Goal: Transaction & Acquisition: Obtain resource

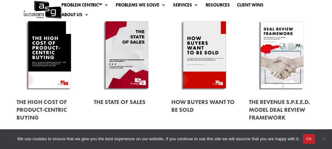
scroll to position [194, 0]
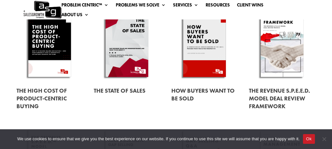
click at [191, 91] on link at bounding box center [204, 94] width 66 height 25
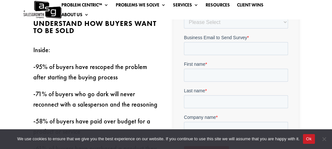
scroll to position [157, 0]
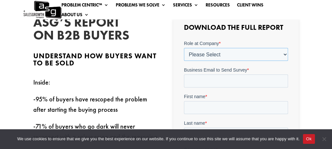
click at [211, 54] on select "Please Select C-Level (CRO, CSO, etc) Senior Leadership (VP of Sales, VP of Ena…" at bounding box center [236, 54] width 104 height 13
select select "Individual Contributor (AE, SDR, CSM, etc)"
click at [184, 48] on select "Please Select C-Level (CRO, CSO, etc) Senior Leadership (VP of Sales, VP of Ena…" at bounding box center [236, 54] width 104 height 13
click at [216, 81] on input "Business Email to Send Survey *" at bounding box center [236, 80] width 104 height 13
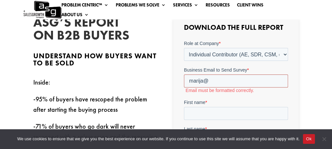
type input "[PERSON_NAME][EMAIL_ADDRESS][DOMAIN_NAME]"
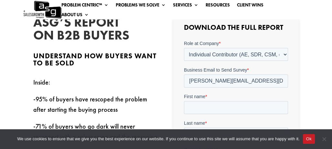
click at [219, 120] on label "Last name *" at bounding box center [236, 123] width 104 height 6
click at [219, 127] on input "Last name *" at bounding box center [236, 133] width 104 height 13
click at [216, 113] on input "First name *" at bounding box center [236, 107] width 104 height 13
type input "[PERSON_NAME]"
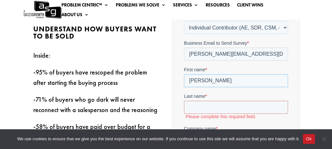
scroll to position [222, 0]
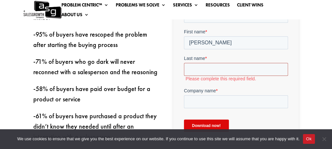
click at [217, 69] on input "Last name *" at bounding box center [236, 69] width 104 height 13
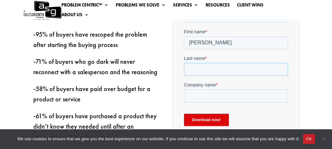
type input "Acimov"
click at [219, 98] on input "Company name *" at bounding box center [236, 95] width 104 height 13
type input "Fission Infotech"
click at [216, 120] on input "Download now!" at bounding box center [206, 120] width 45 height 12
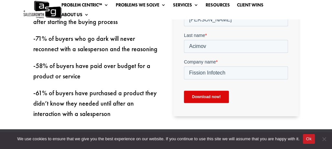
scroll to position [254, 0]
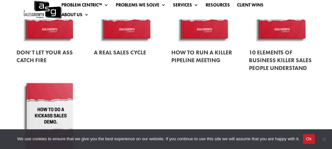
scroll to position [691, 0]
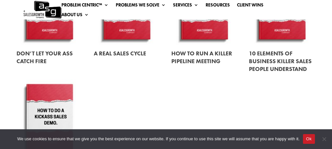
click at [304, 55] on link at bounding box center [282, 61] width 66 height 32
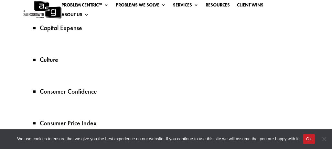
select select "Individual Contributor (AE, SDR, CSM, etc)"
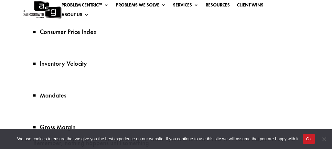
scroll to position [503, 0]
